Goal: Task Accomplishment & Management: Manage account settings

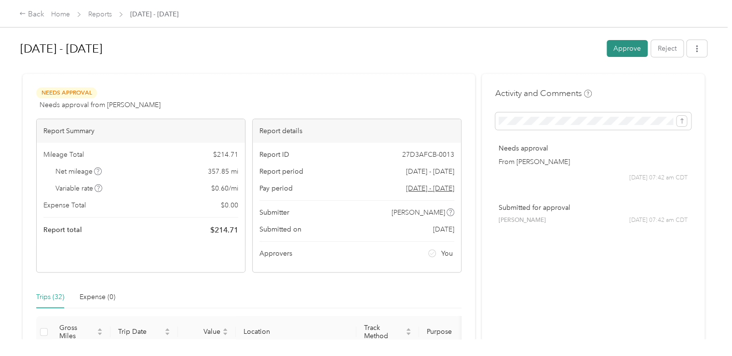
click at [631, 49] on button "Approve" at bounding box center [627, 48] width 41 height 17
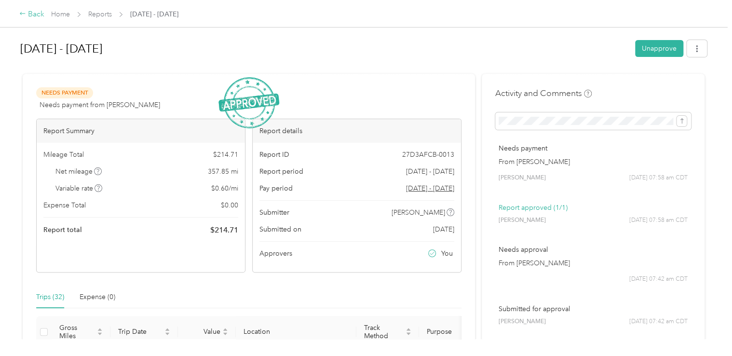
click at [26, 9] on div "Back" at bounding box center [31, 15] width 25 height 12
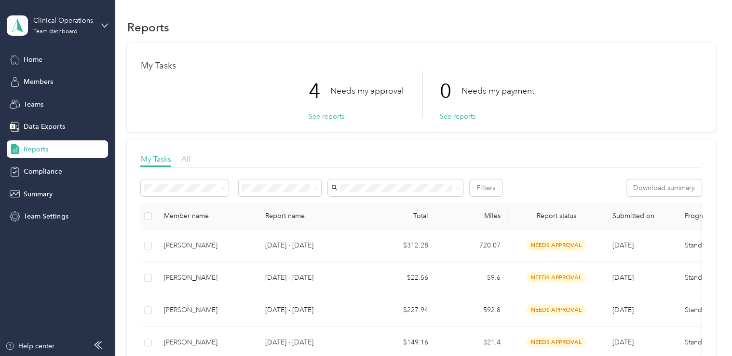
click at [331, 92] on p "Needs my approval" at bounding box center [366, 91] width 73 height 12
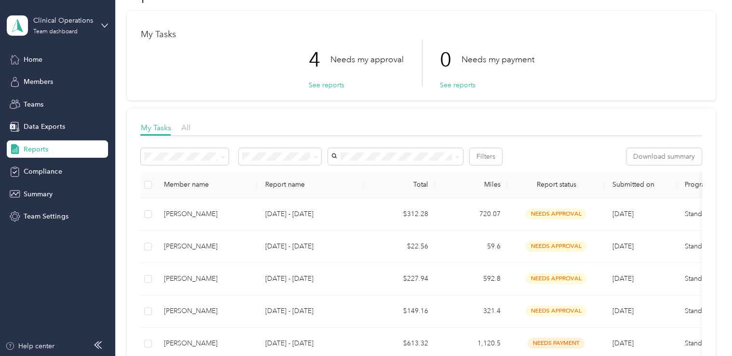
scroll to position [48, 0]
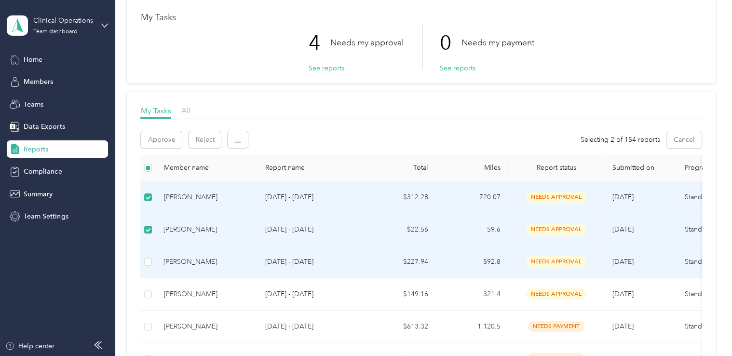
click at [151, 248] on td at bounding box center [147, 262] width 15 height 32
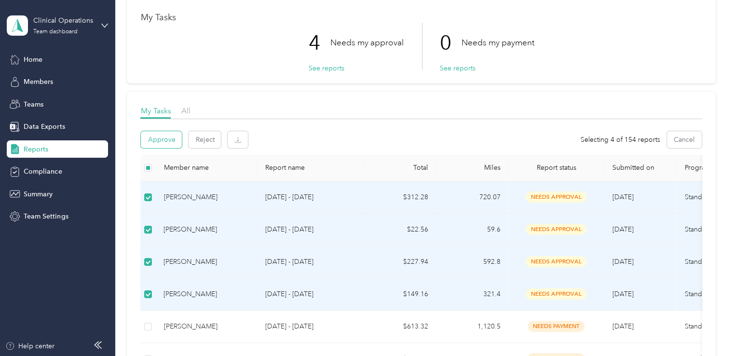
click at [162, 142] on button "Approve" at bounding box center [161, 139] width 41 height 17
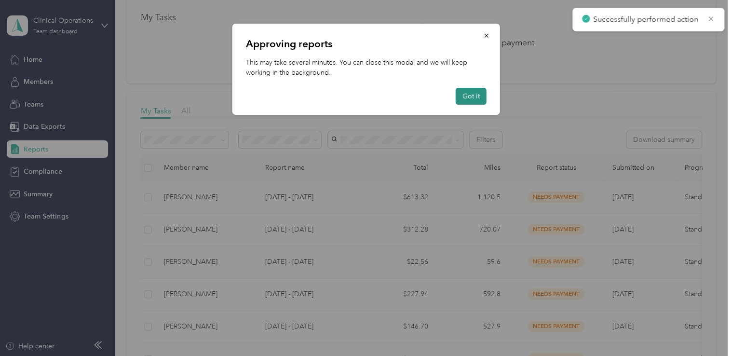
click at [473, 92] on button "Got it" at bounding box center [471, 96] width 31 height 17
